Goal: Information Seeking & Learning: Learn about a topic

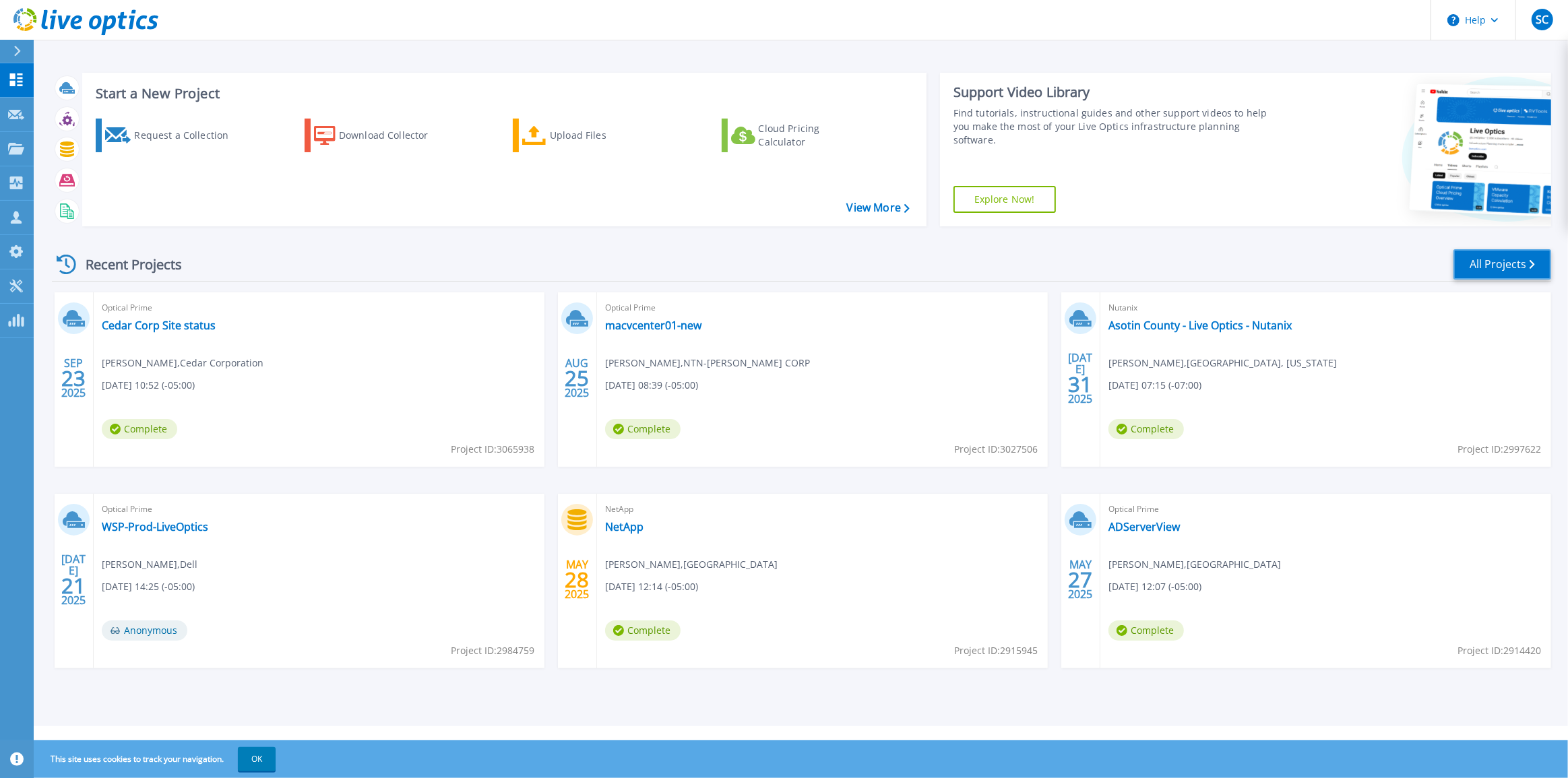
click at [1491, 267] on link "All Projects" at bounding box center [1502, 264] width 98 height 30
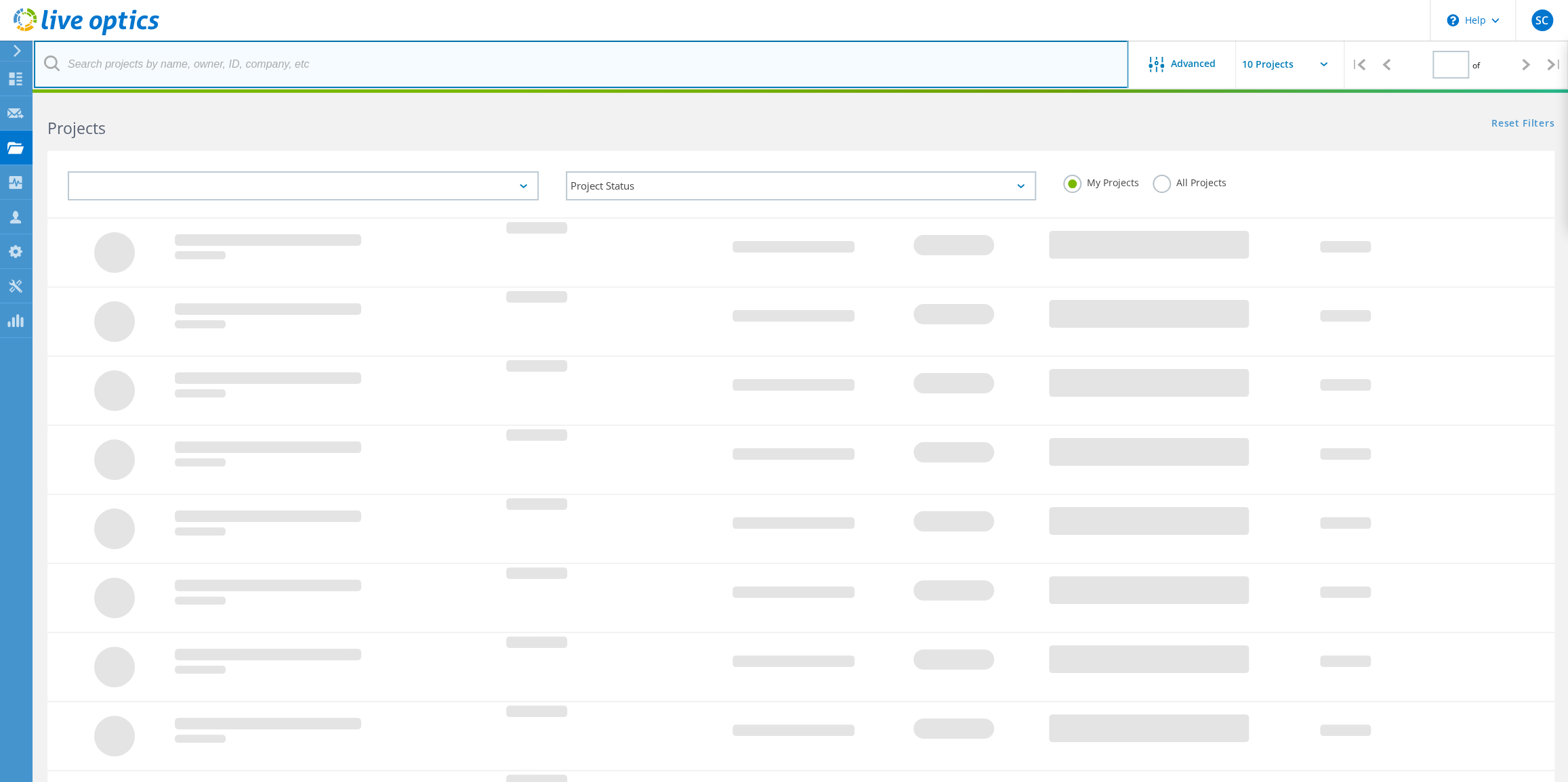
click at [334, 59] on input "text" at bounding box center [581, 64] width 1094 height 47
type input "1"
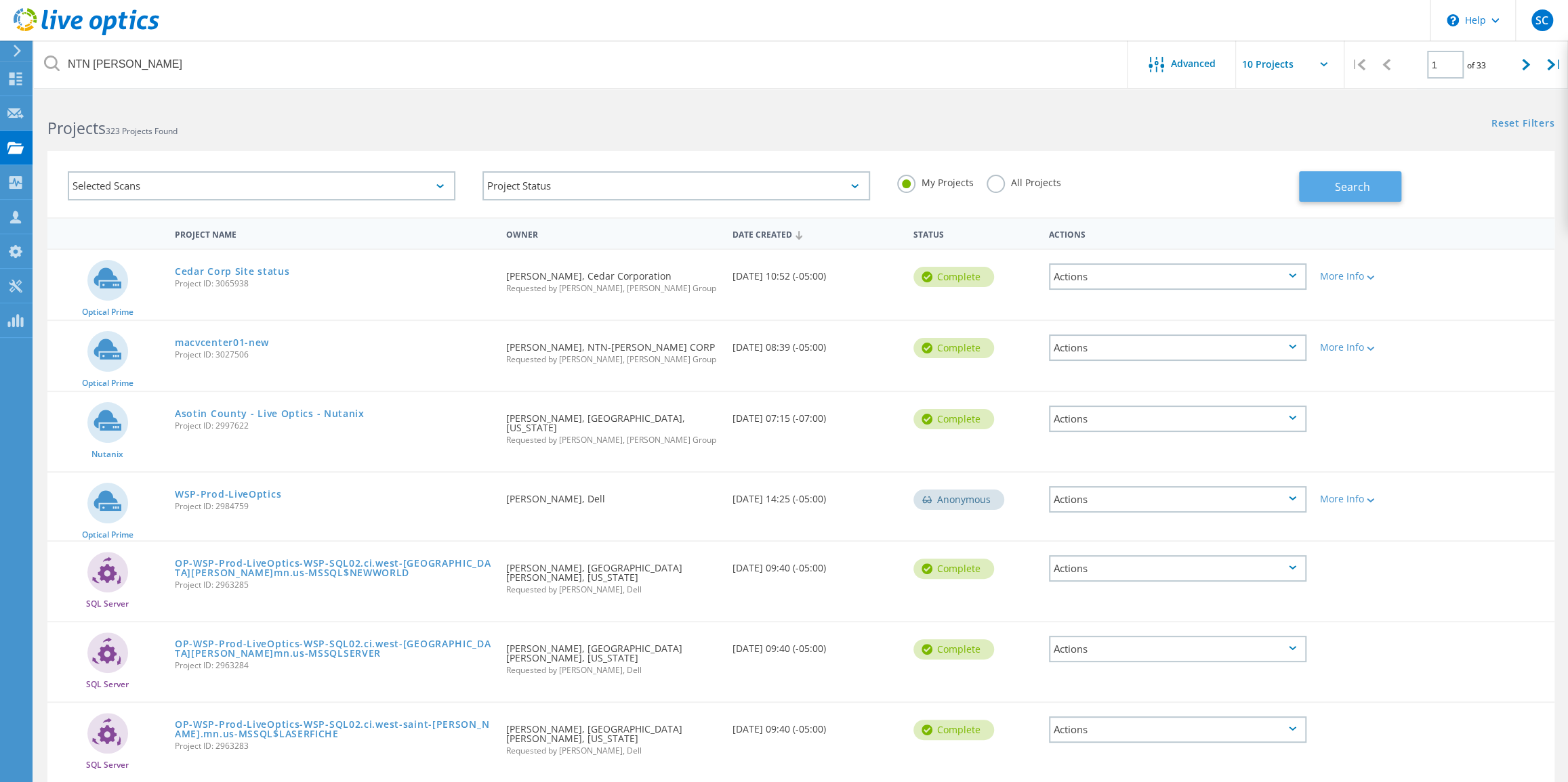
click at [1344, 195] on button "Search" at bounding box center [1350, 186] width 102 height 30
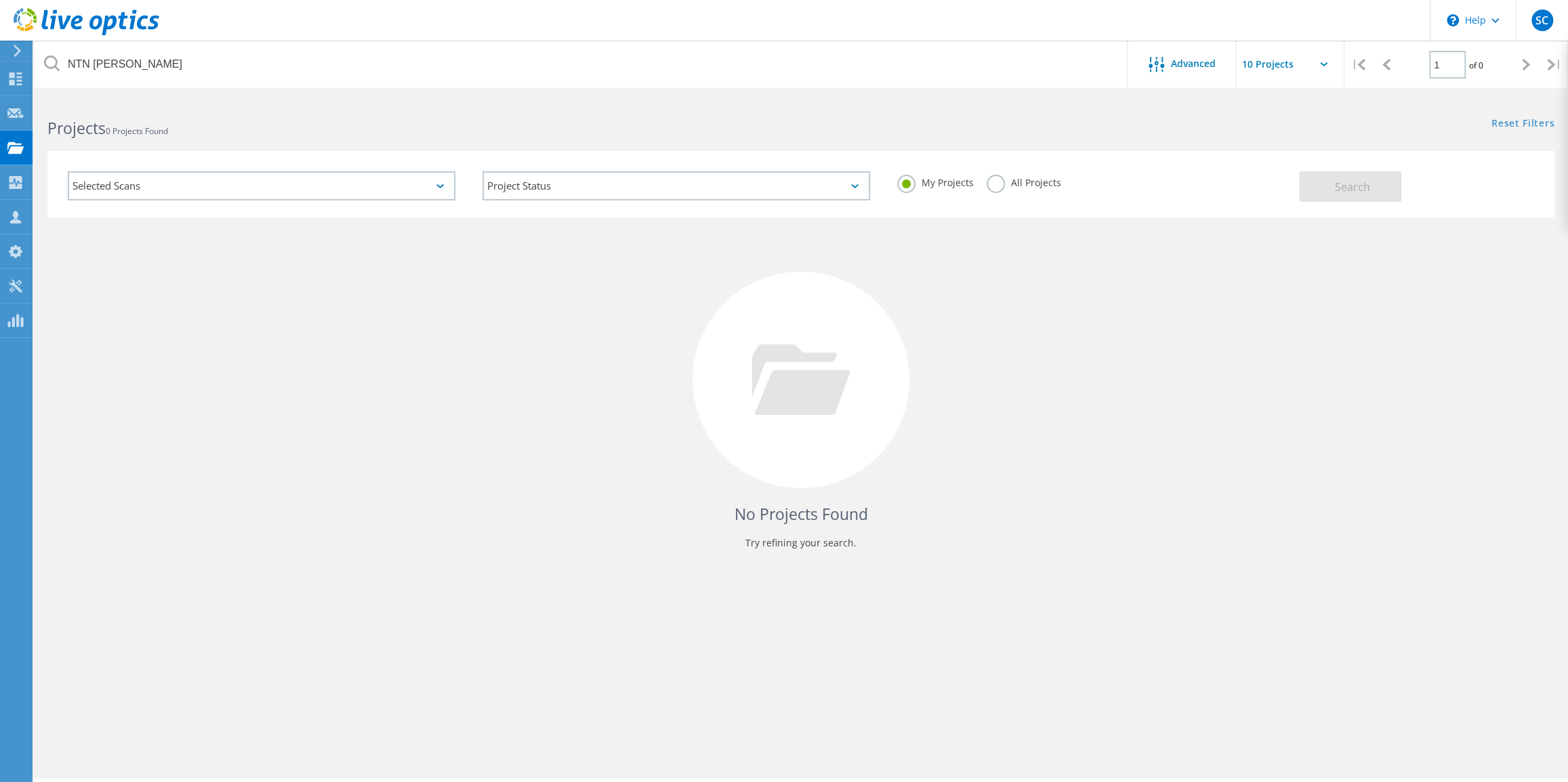
drag, startPoint x: 991, startPoint y: 185, endPoint x: 999, endPoint y: 185, distance: 8.0
click at [993, 185] on label "All Projects" at bounding box center [1023, 180] width 74 height 13
click at [0, 0] on input "All Projects" at bounding box center [0, 0] width 0 height 0
click at [1323, 185] on button "Search" at bounding box center [1350, 186] width 102 height 30
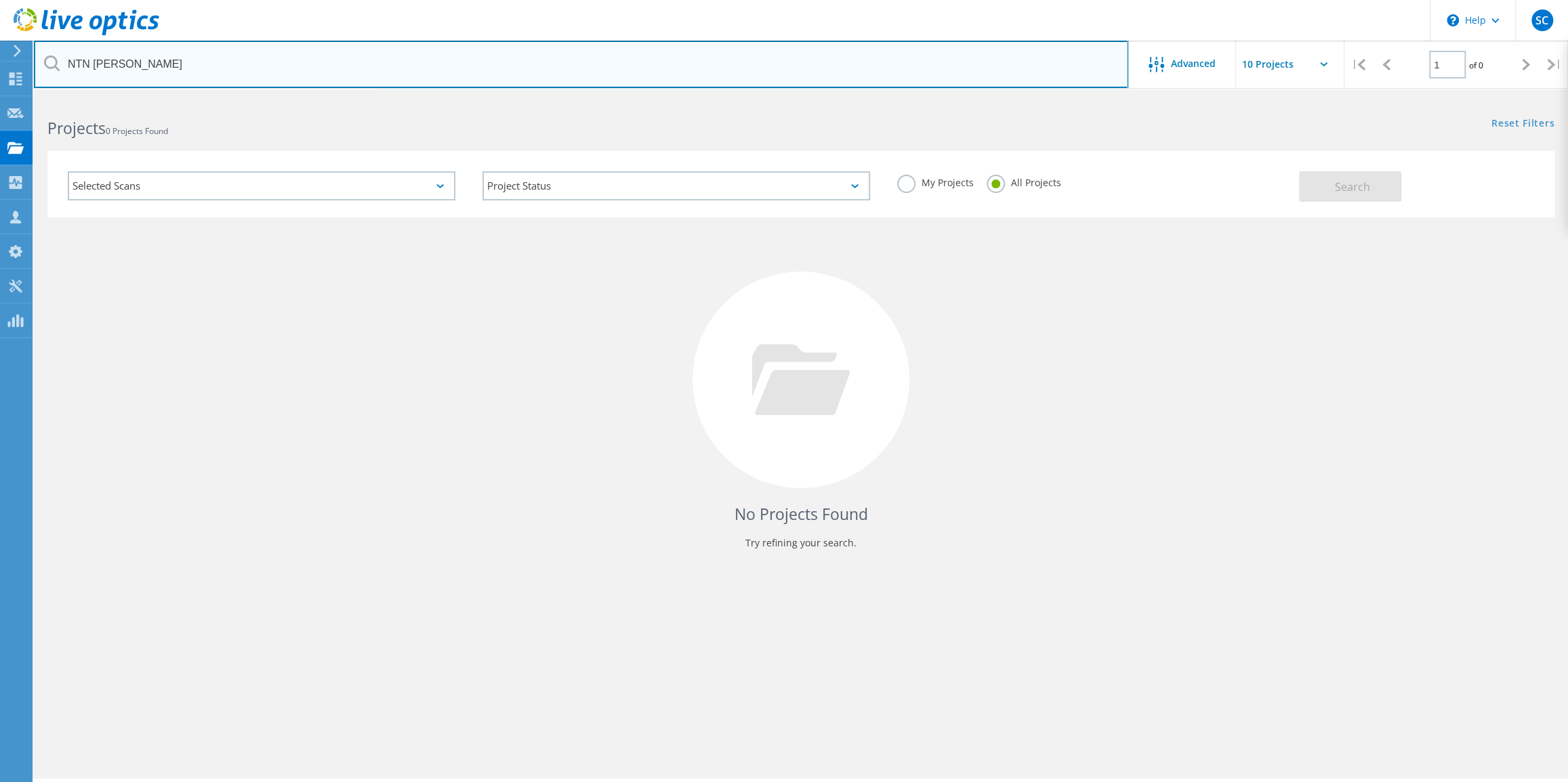
drag, startPoint x: 134, startPoint y: 61, endPoint x: 88, endPoint y: 64, distance: 46.1
click at [88, 64] on input "NTN Bower" at bounding box center [581, 64] width 1094 height 47
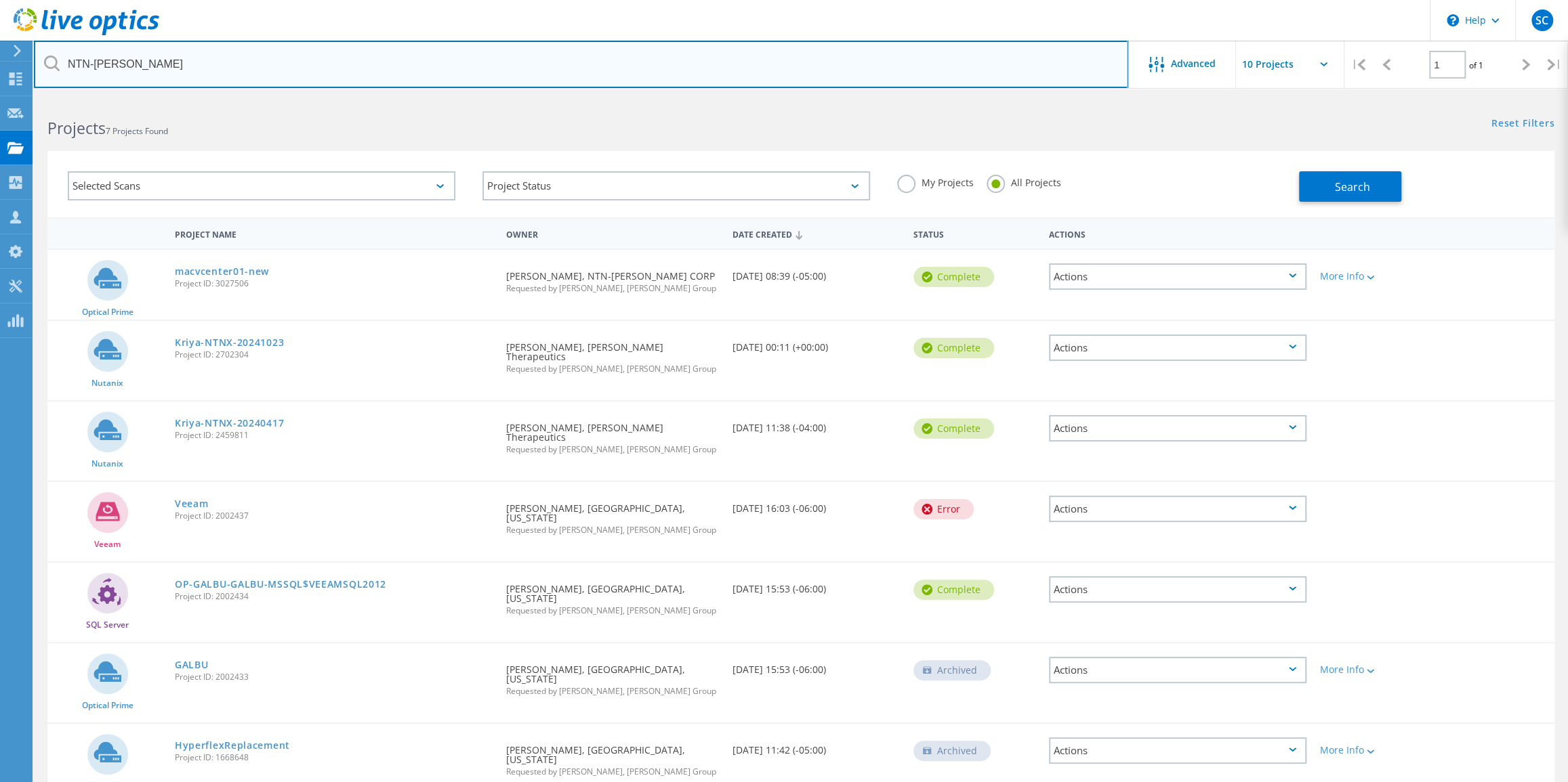
type input "NTN-bower"
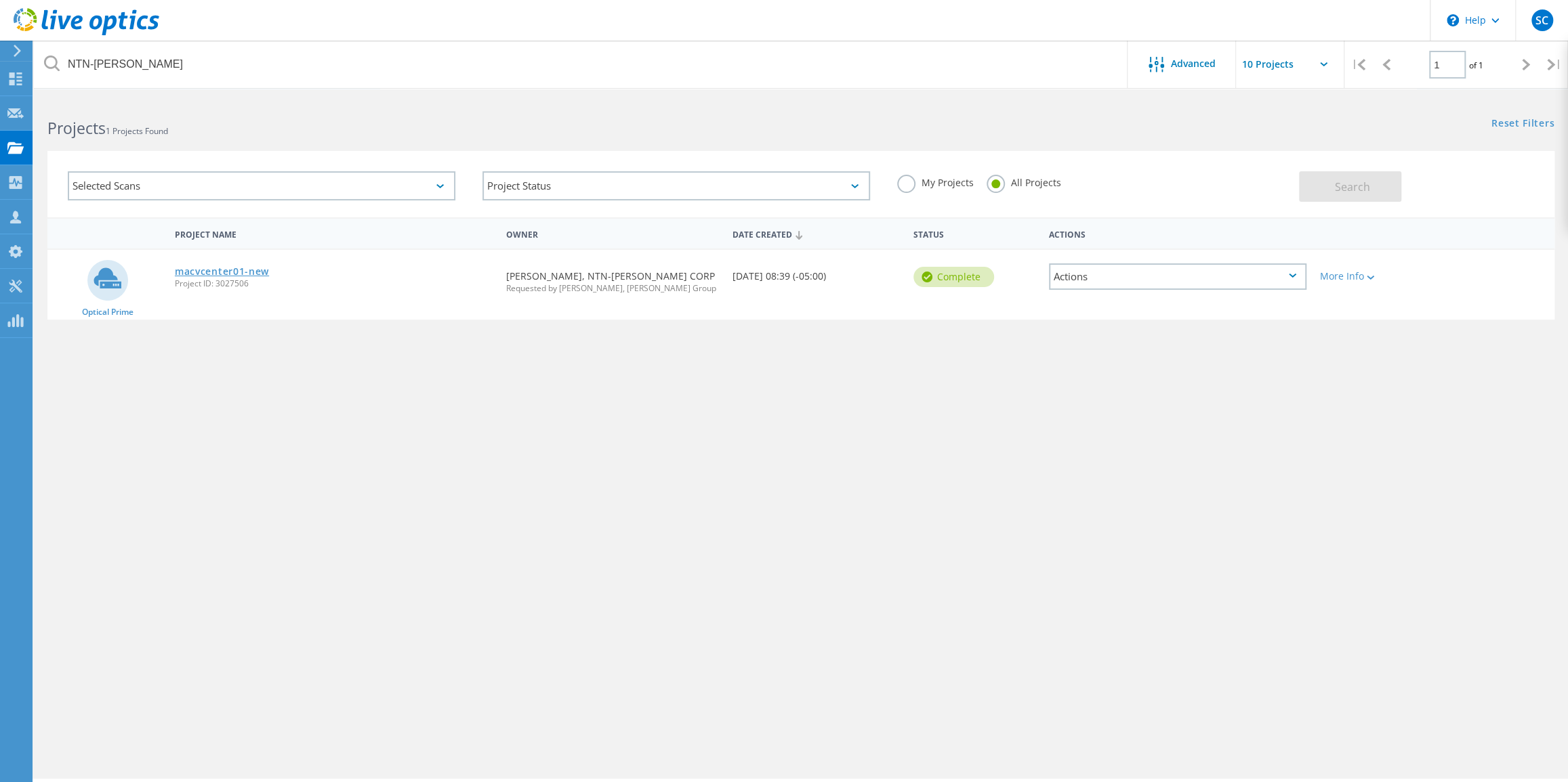
click at [205, 268] on link "macvcenter01-new" at bounding box center [222, 271] width 94 height 9
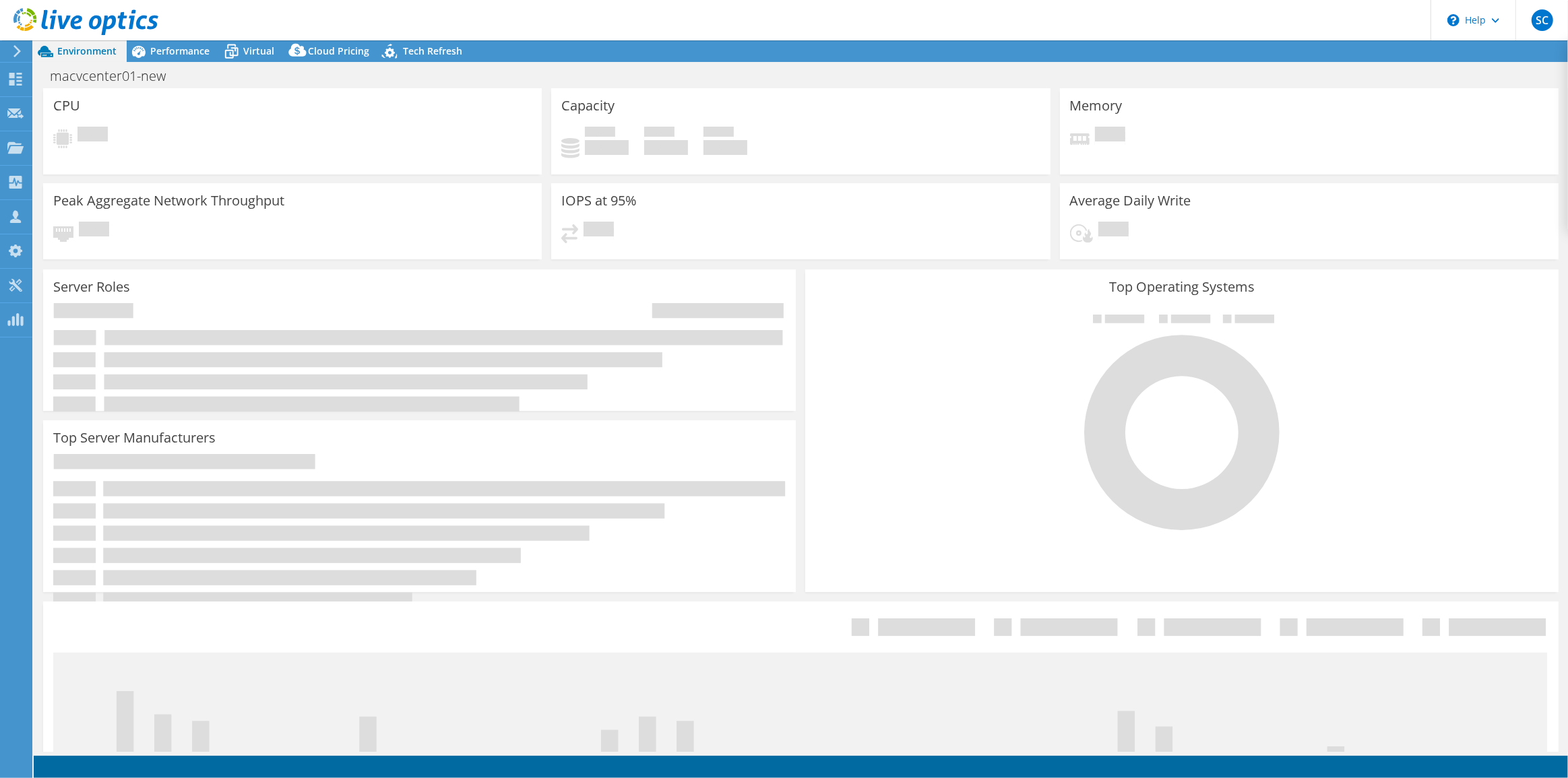
select select "USD"
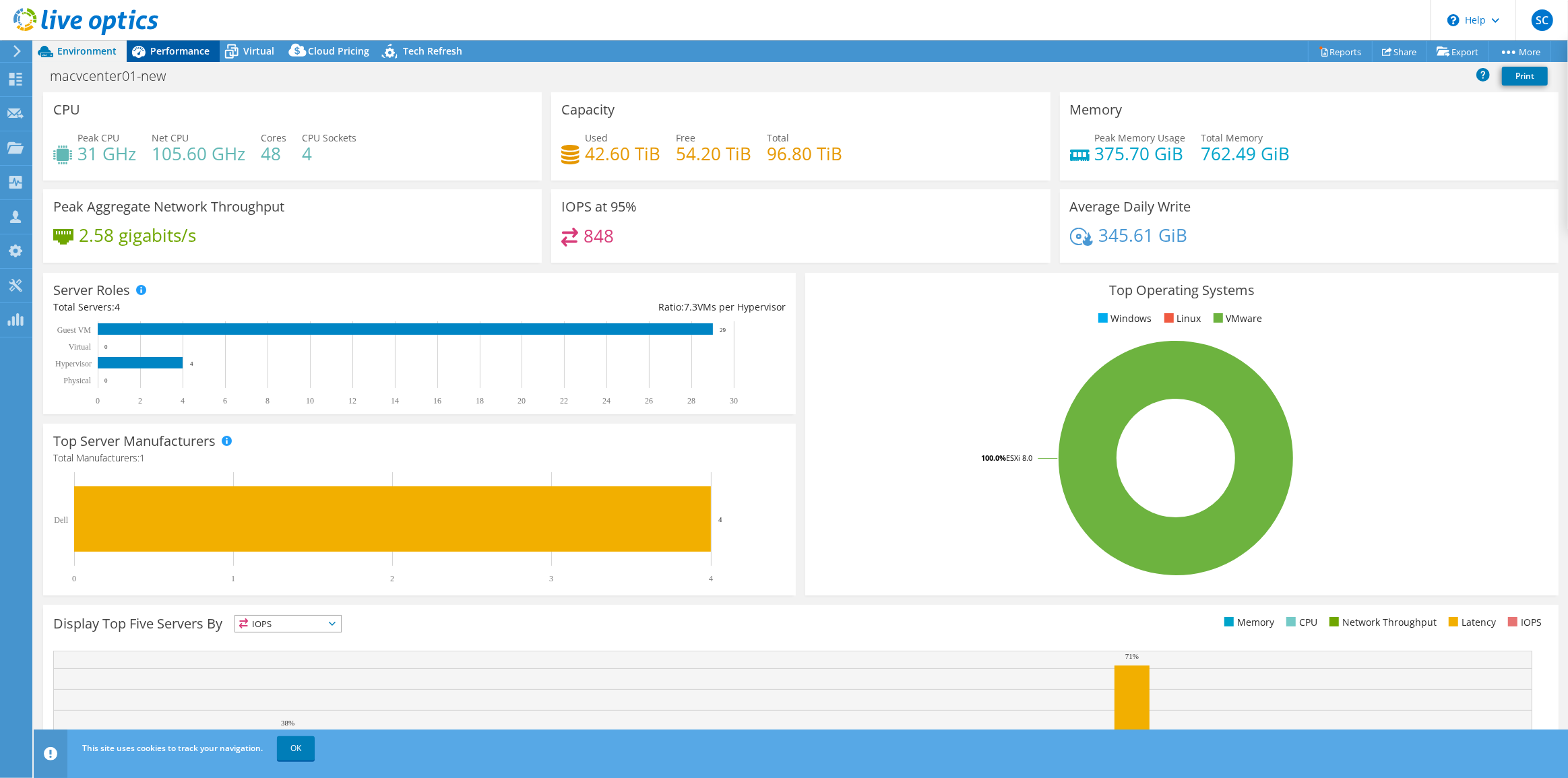
click at [195, 49] on span "Performance" at bounding box center [179, 50] width 60 height 13
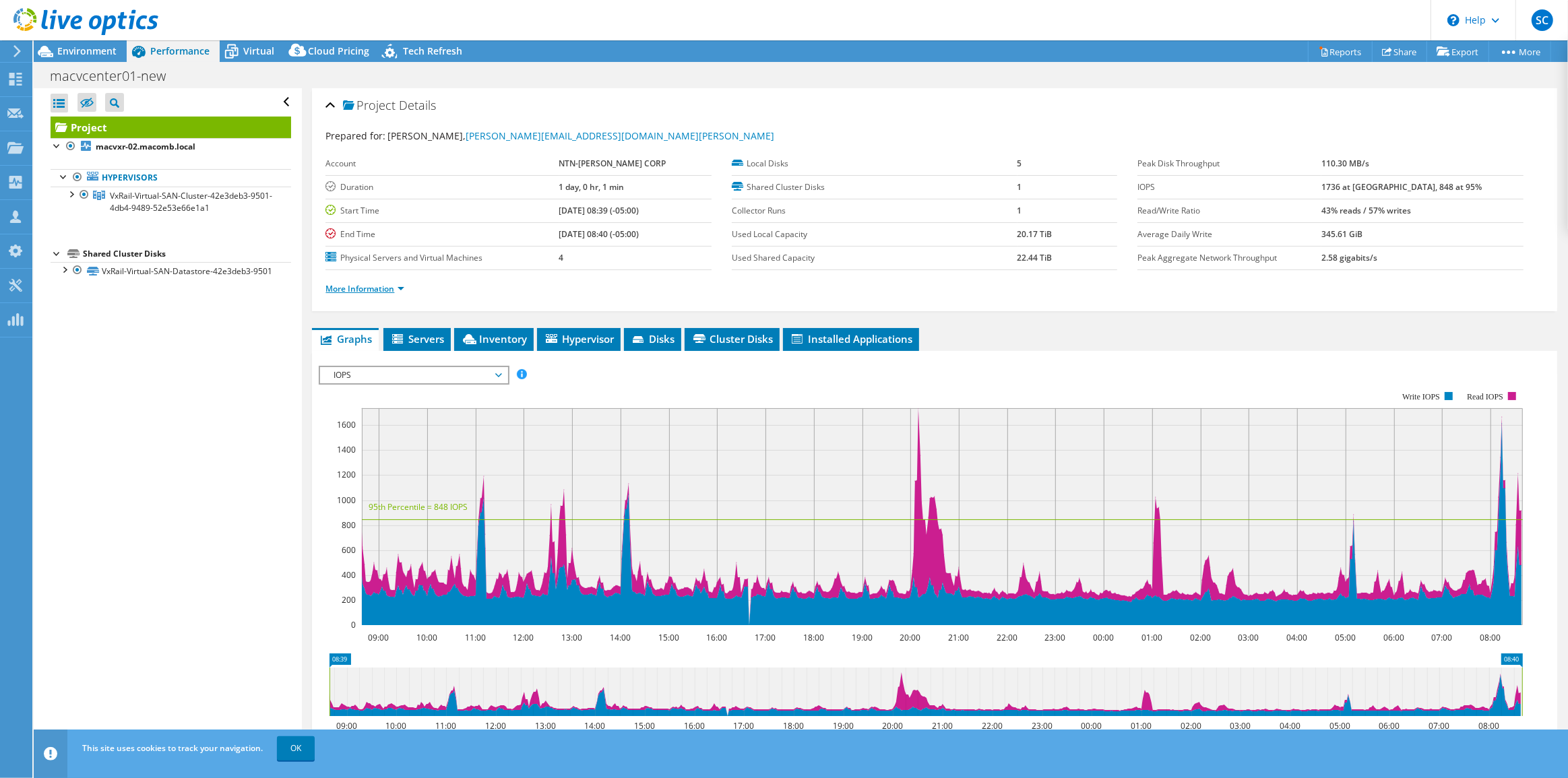
click at [363, 287] on link "More Information" at bounding box center [365, 289] width 79 height 12
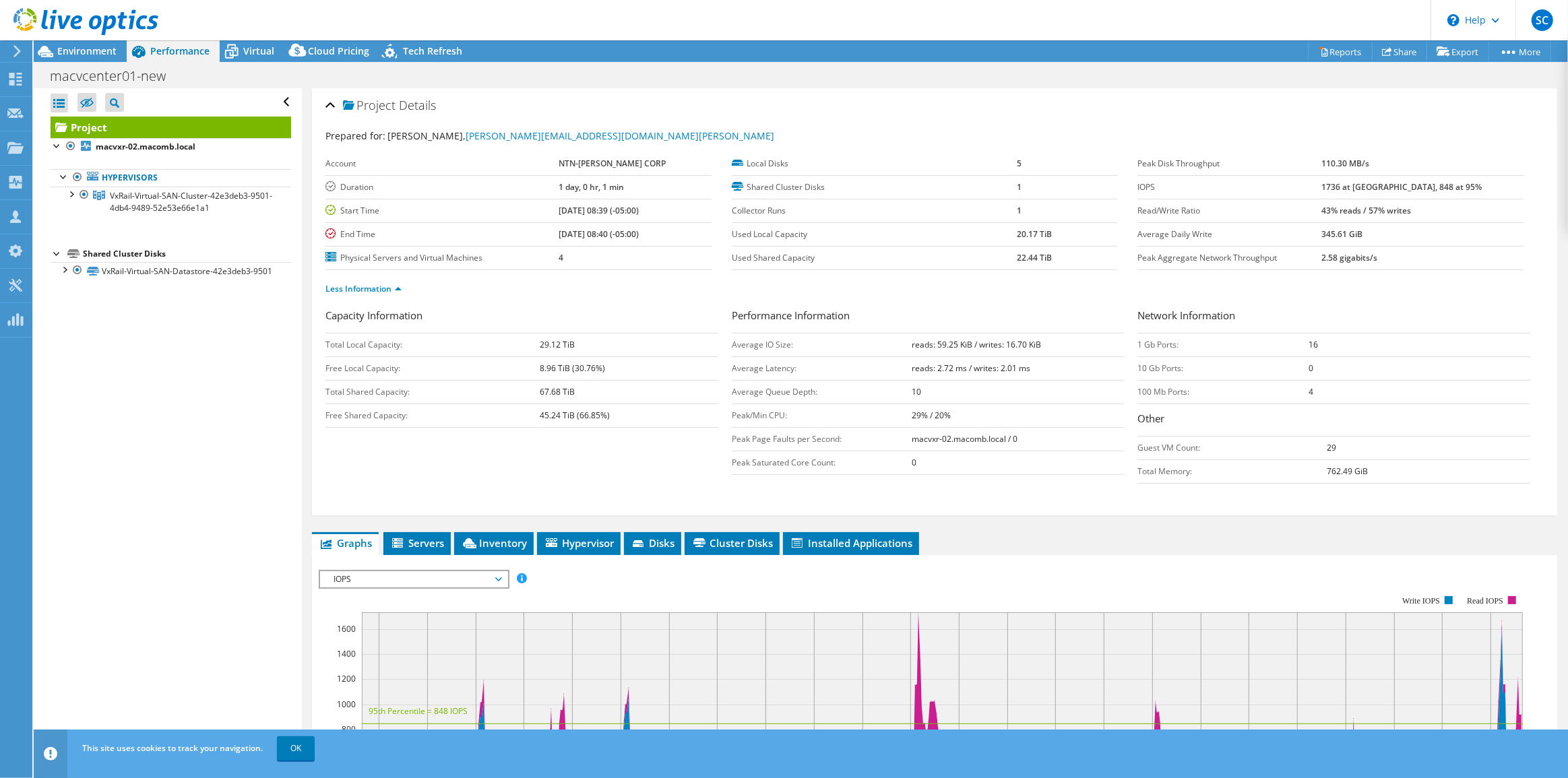
drag, startPoint x: 1298, startPoint y: 343, endPoint x: 1327, endPoint y: 343, distance: 29.0
click at [1327, 343] on tr "1 Gb Ports: 16" at bounding box center [1334, 345] width 392 height 23
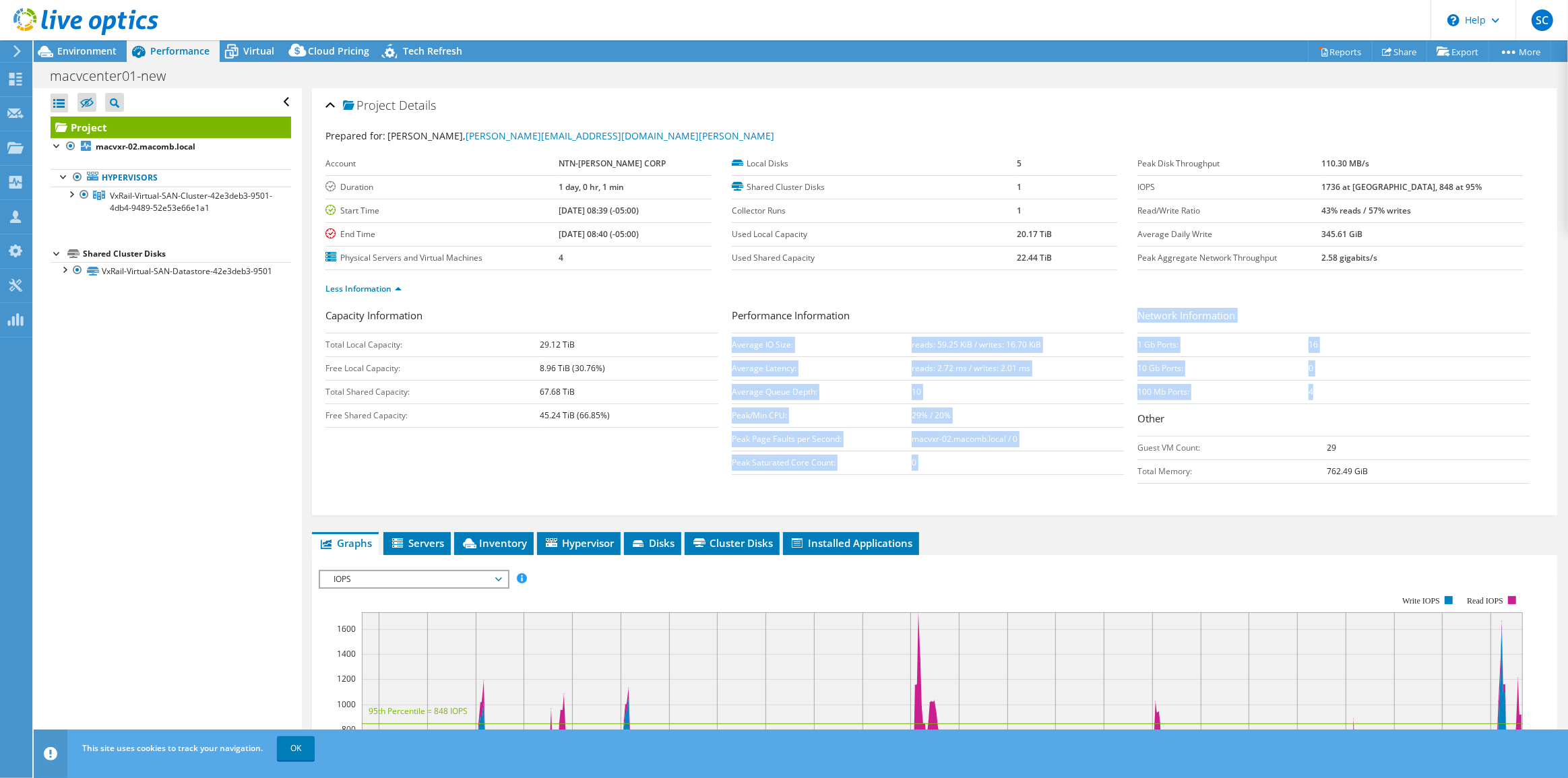
drag, startPoint x: 1123, startPoint y: 342, endPoint x: 1328, endPoint y: 381, distance: 208.7
click at [1328, 381] on div "Capacity Information Total Local Capacity: 29.12 TiB Free Local Capacity: 8.96 …" at bounding box center [934, 399] width 1218 height 183
click at [1332, 388] on td "4" at bounding box center [1420, 392] width 221 height 23
click at [1275, 391] on td "100 Mb Ports:" at bounding box center [1223, 392] width 170 height 23
drag, startPoint x: 1206, startPoint y: 339, endPoint x: 1353, endPoint y: 350, distance: 147.4
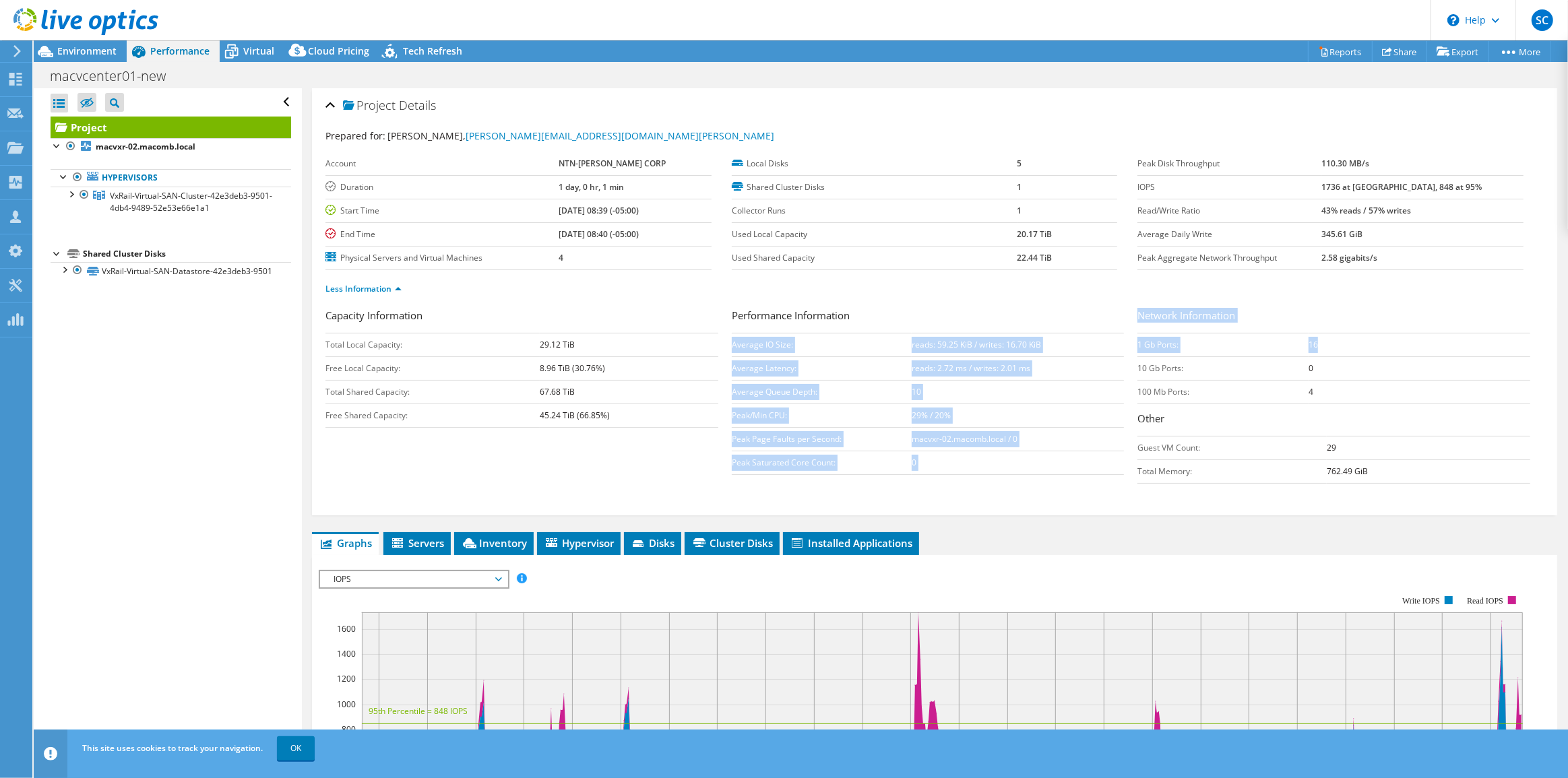
click at [1353, 350] on div "Capacity Information Total Local Capacity: 29.12 TiB Free Local Capacity: 8.96 …" at bounding box center [934, 399] width 1218 height 183
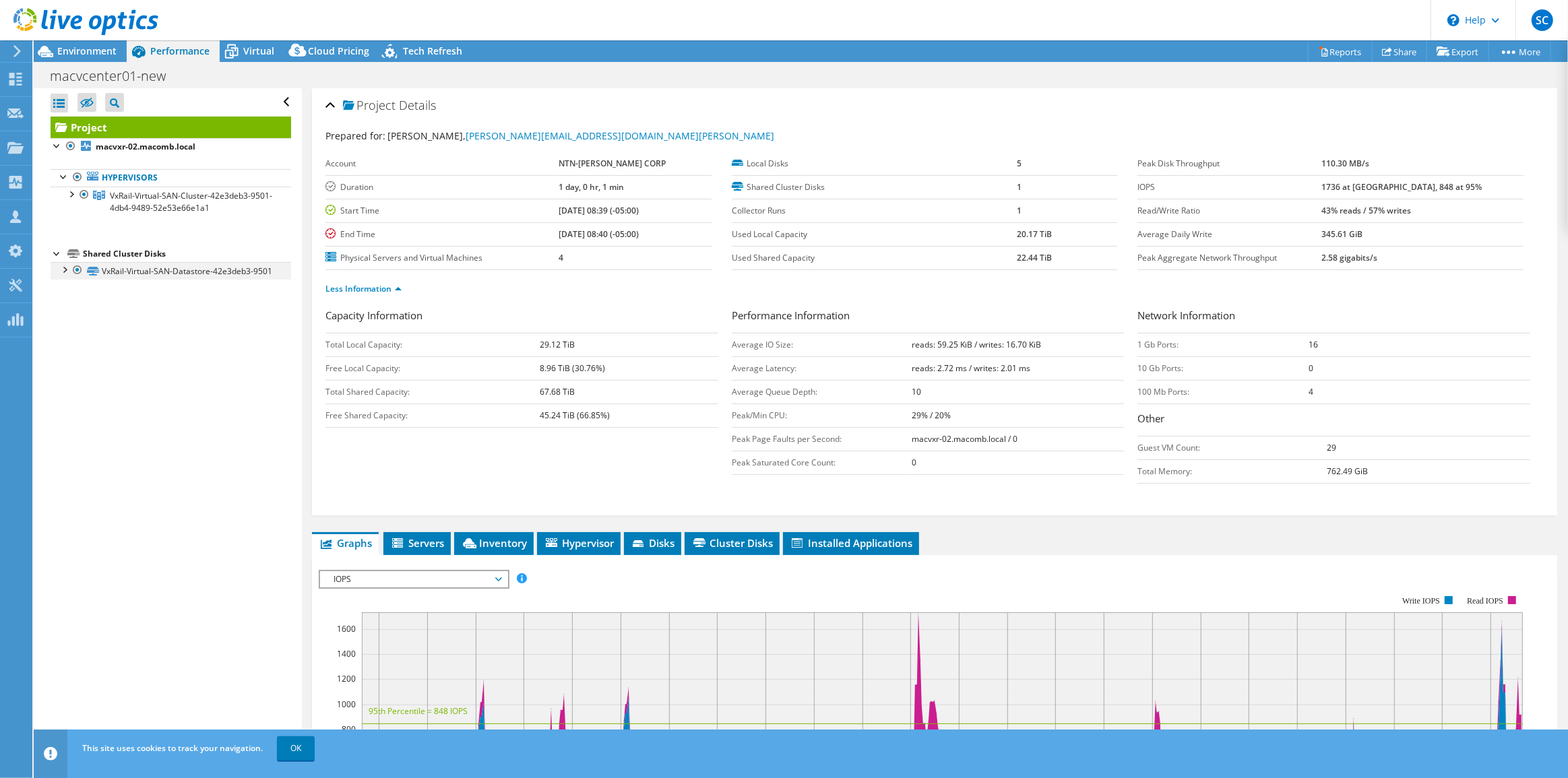
click at [65, 269] on div at bounding box center [64, 269] width 13 height 13
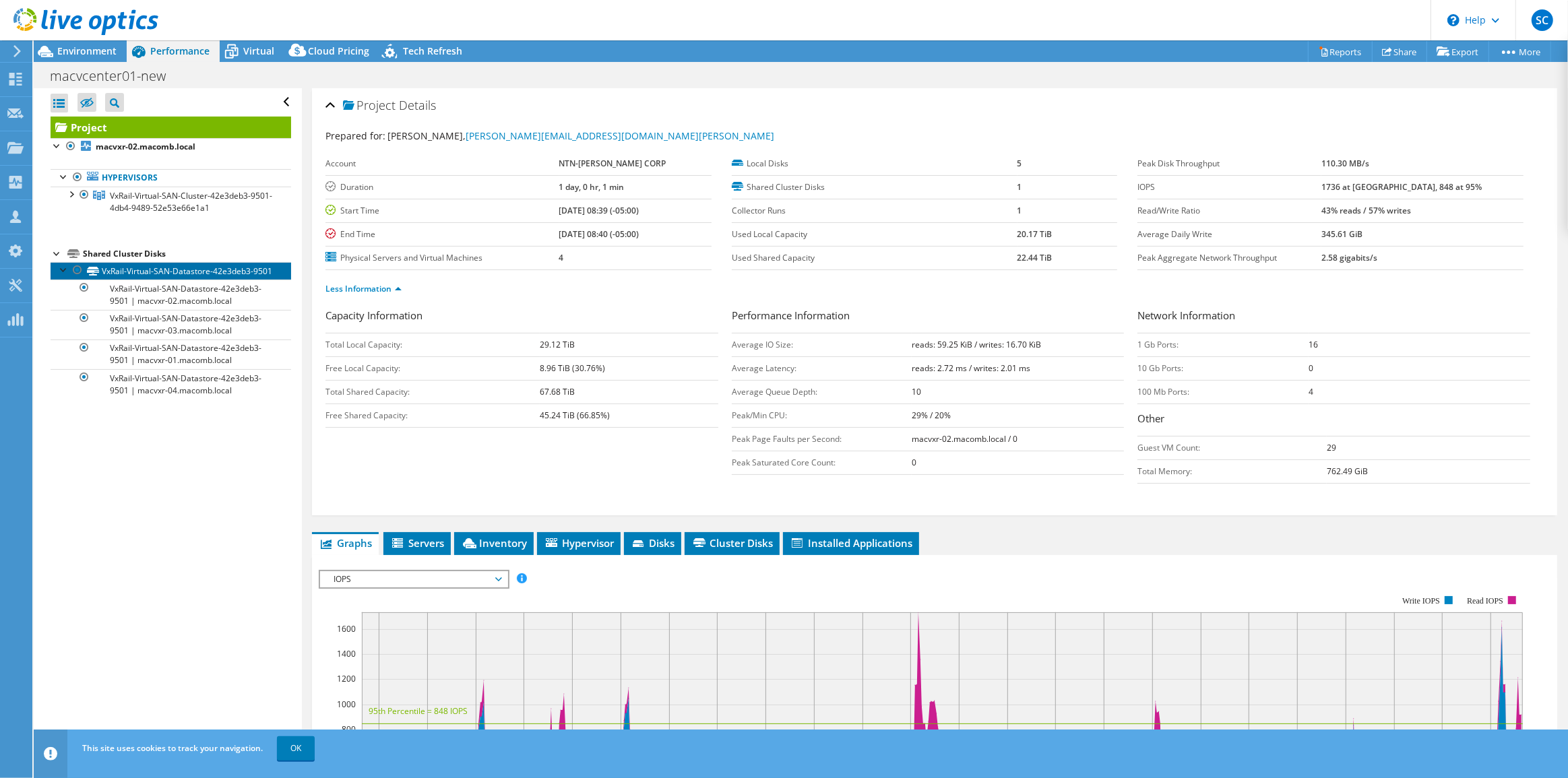
click at [177, 280] on link "VxRail-Virtual-SAN-Datastore-42e3deb3-9501" at bounding box center [170, 271] width 241 height 18
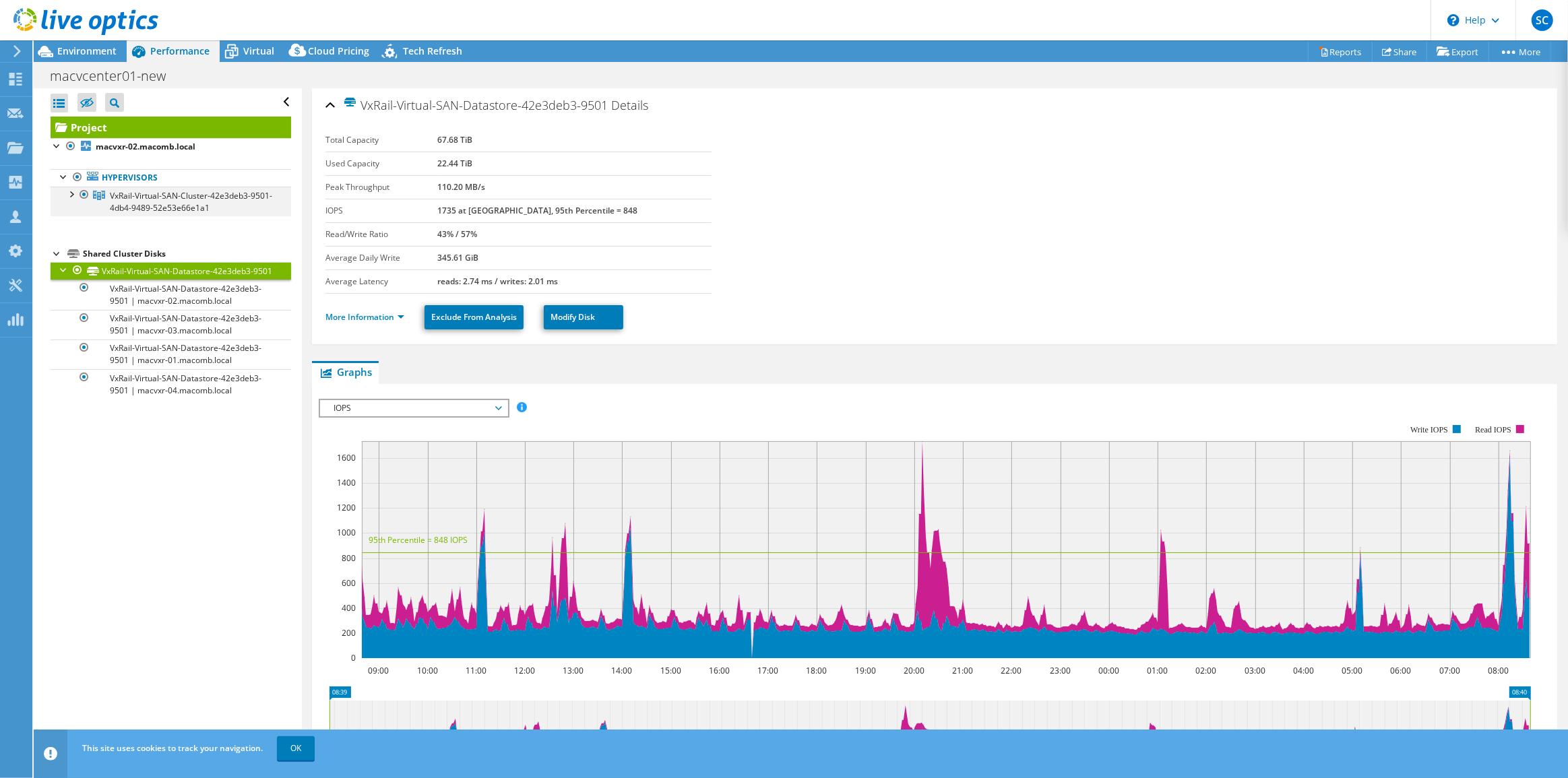
click at [70, 190] on div at bounding box center [70, 194] width 13 height 13
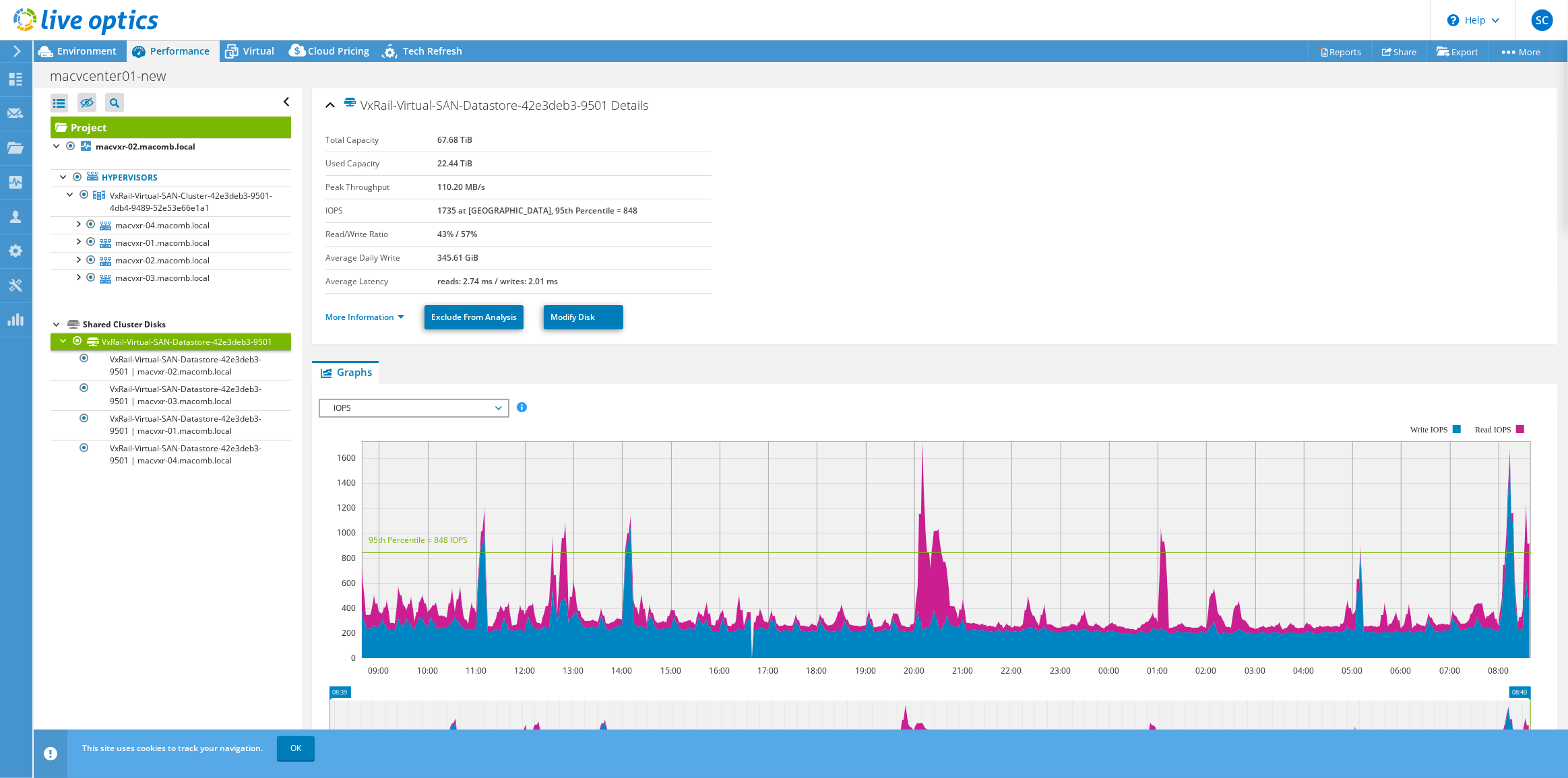
click at [493, 404] on span "IOPS" at bounding box center [413, 407] width 174 height 16
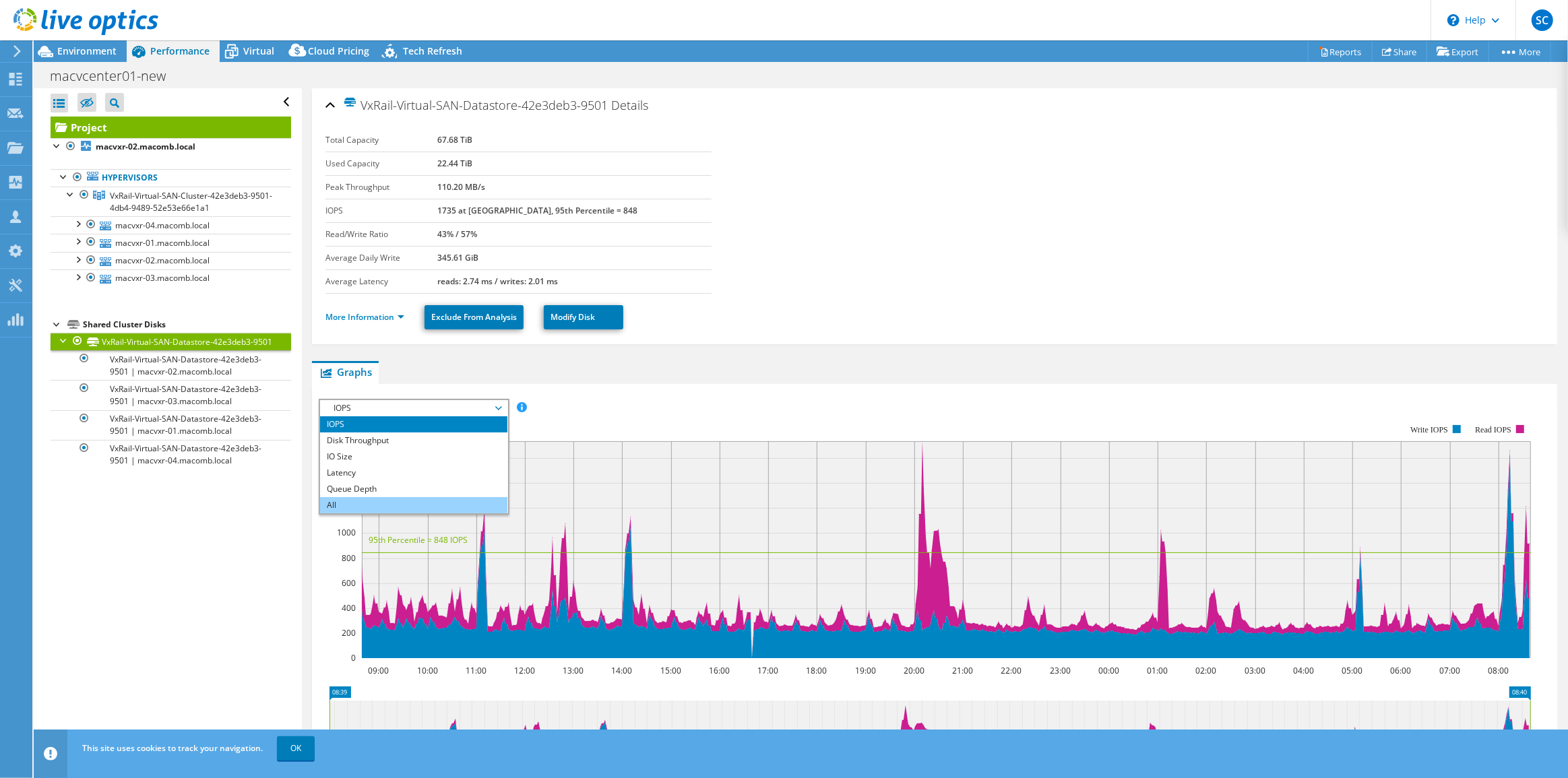
click at [370, 501] on li "All" at bounding box center [413, 505] width 187 height 16
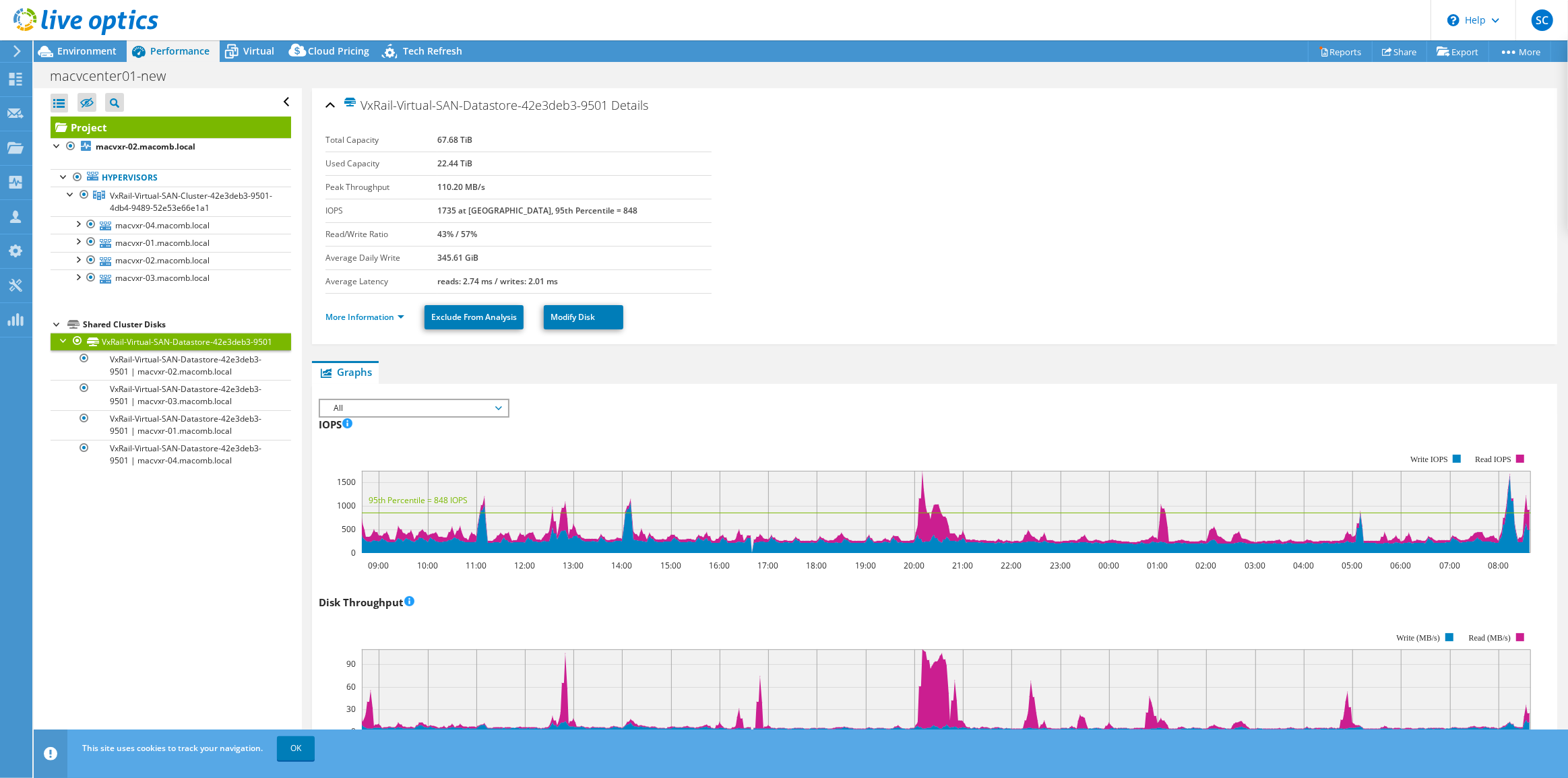
click at [96, 125] on link "Project" at bounding box center [170, 127] width 241 height 22
